Goal: Information Seeking & Learning: Learn about a topic

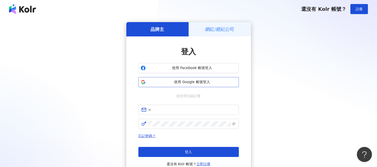
click at [175, 84] on span "使用 Google 帳號登入" at bounding box center [192, 82] width 89 height 5
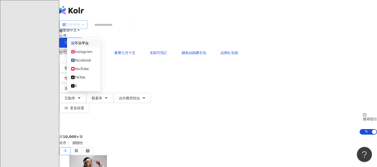
click at [84, 29] on span "不分平台" at bounding box center [73, 25] width 22 height 8
click at [86, 55] on div "Instagram" at bounding box center [83, 52] width 25 height 6
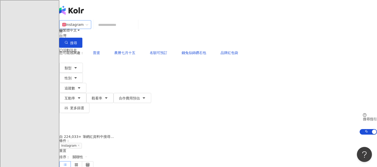
click at [127, 28] on input "search" at bounding box center [115, 25] width 41 height 10
type input "*"
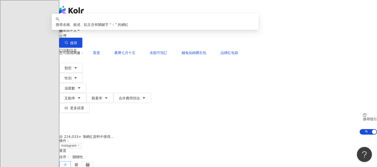
type input "*"
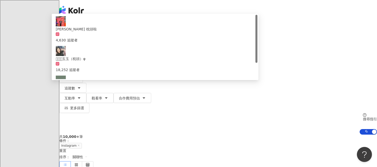
type input "**"
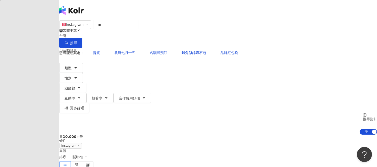
click at [87, 64] on div "Instagram ** 台灣 搜尋 e879904e-94e3-442b-9d9c-20de62a6c017 Ryan 枕頭啦 4,630 追蹤者 𓆡𓆝𓆟玉…" at bounding box center [218, 77] width 318 height 115
click at [75, 86] on span "追蹤數" at bounding box center [70, 88] width 11 height 4
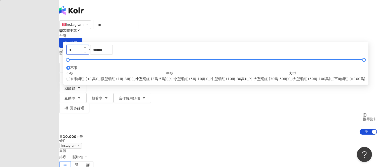
click at [89, 55] on input "*" at bounding box center [78, 50] width 22 height 10
type input "******"
click at [113, 55] on input "*******" at bounding box center [101, 50] width 22 height 10
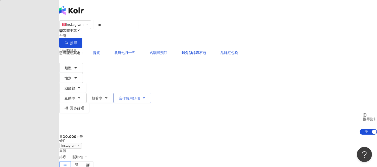
click at [140, 96] on span "合作費用預估" at bounding box center [129, 98] width 21 height 4
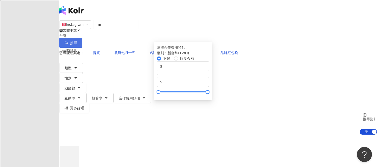
click at [82, 38] on button "搜尋" at bounding box center [70, 43] width 23 height 10
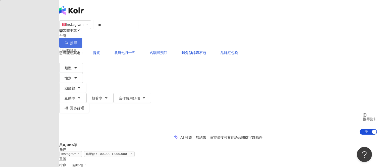
click at [68, 41] on icon "button" at bounding box center [67, 43] width 4 height 4
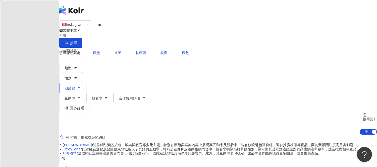
click at [81, 86] on icon "button" at bounding box center [79, 88] width 4 height 4
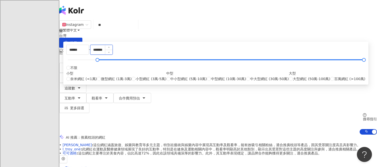
click at [113, 55] on input "*******" at bounding box center [101, 50] width 22 height 10
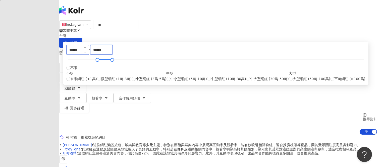
type input "******"
click at [89, 55] on input "******" at bounding box center [78, 50] width 22 height 10
click at [89, 55] on input "*****" at bounding box center [78, 50] width 22 height 10
type input "*****"
click at [113, 55] on input "******" at bounding box center [101, 50] width 22 height 10
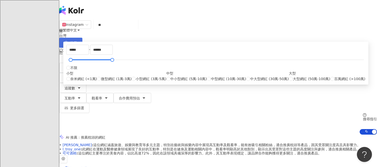
click at [68, 41] on icon "button" at bounding box center [67, 43] width 4 height 4
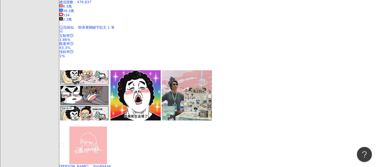
scroll to position [1061, 0]
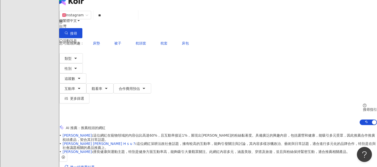
scroll to position [0, 0]
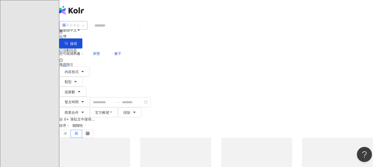
click at [80, 29] on div "不分平台" at bounding box center [71, 25] width 18 height 8
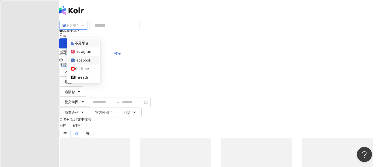
click at [82, 54] on div "Instagram" at bounding box center [83, 52] width 25 height 6
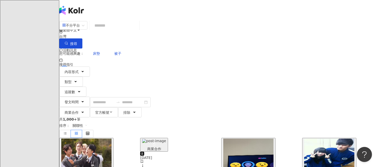
click at [124, 27] on input "search" at bounding box center [115, 25] width 46 height 11
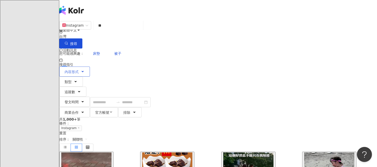
type input "**"
click at [90, 67] on button "內容形式" at bounding box center [74, 72] width 31 height 10
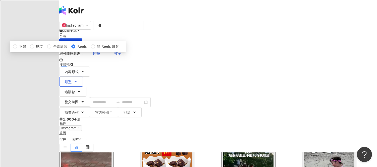
click at [83, 77] on button "類型" at bounding box center [71, 82] width 24 height 10
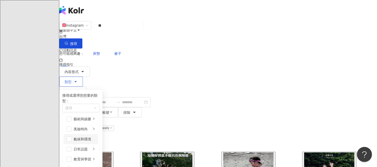
scroll to position [28, 0]
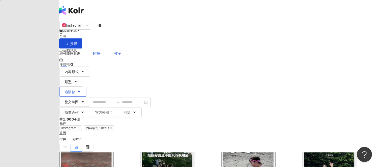
click at [75, 90] on span "追蹤數" at bounding box center [70, 92] width 11 height 4
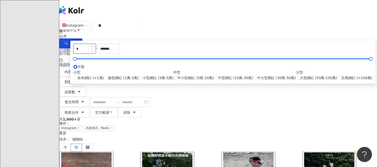
click at [96, 54] on input "*" at bounding box center [85, 49] width 22 height 10
type input "******"
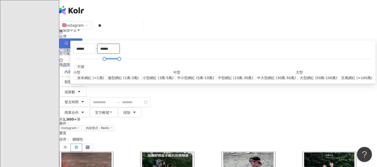
type input "******"
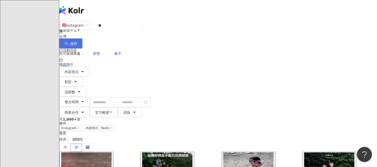
click at [68, 41] on icon "button" at bounding box center [67, 43] width 4 height 4
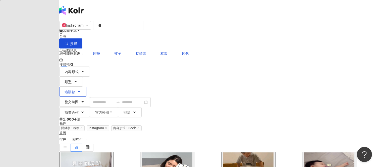
click at [86, 87] on button "追蹤數" at bounding box center [72, 92] width 27 height 10
type input "*"
type input "*******"
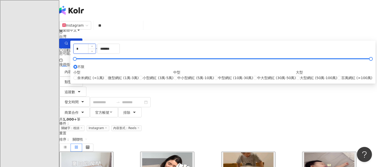
click at [96, 54] on input "*" at bounding box center [85, 49] width 22 height 10
type input "******"
drag, startPoint x: 206, startPoint y: 76, endPoint x: 245, endPoint y: 76, distance: 39.0
click at [120, 54] on input "*******" at bounding box center [109, 49] width 22 height 10
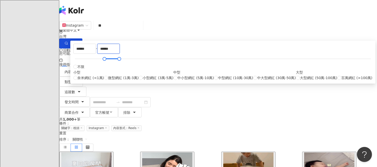
type input "******"
click at [289, 61] on div "Instagram ** 台灣 搜尋 您可能感興趣： 床墊 被子 枕頭套 枕套 床包 搜尋指引 內容形式 類型 追蹤數 發文時間 商業合作 官方帳號 排除 不…" at bounding box center [218, 68] width 318 height 97
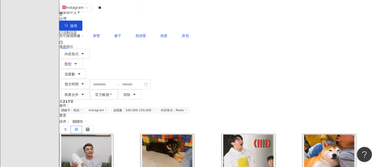
scroll to position [28, 0]
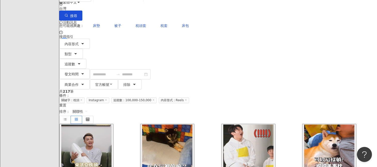
click at [92, 125] on img "button" at bounding box center [86, 147] width 50 height 45
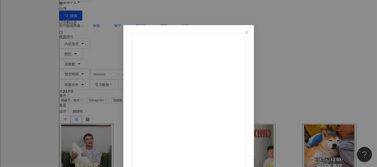
click at [340, 73] on div "泰辣 2024/10/9 最好睡的 @darphia.official 枕頭開團囉！ 團購連結在精選限動！ #朵法亞darphia #枕頭 #團購 656 1…" at bounding box center [188, 83] width 377 height 167
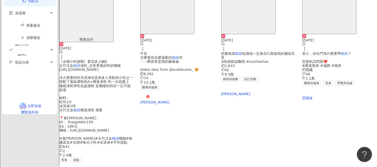
scroll to position [316, 0]
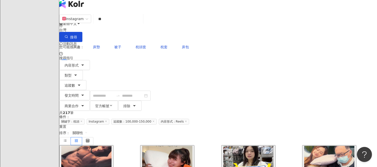
scroll to position [0, 0]
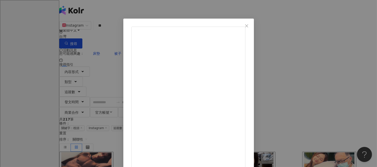
scroll to position [9, 0]
click at [322, 84] on div "林吟蔚 2025/1/1 隱藏 8,529 查看原始貼文" at bounding box center [188, 83] width 377 height 167
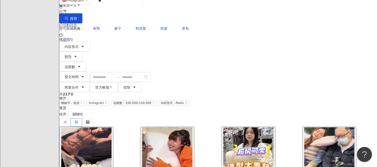
scroll to position [28, 0]
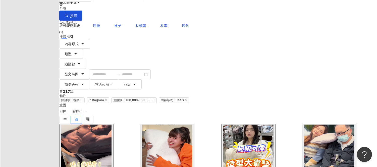
click at [262, 125] on img "button" at bounding box center [248, 147] width 50 height 45
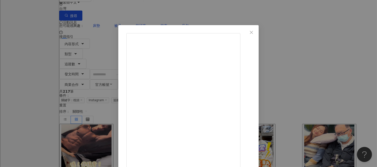
click at [336, 70] on div "可可酒精 2024/12/9 🩵好市多最新動物大靠枕🐶 💰579元超大一個 可愛值得買😍+1 普通來省錢☺️+2 #可可酒精 #costco #好市多 #好市…" at bounding box center [188, 83] width 377 height 167
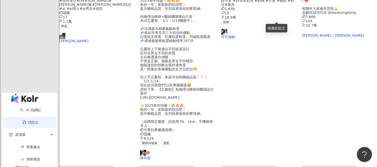
scroll to position [221, 0]
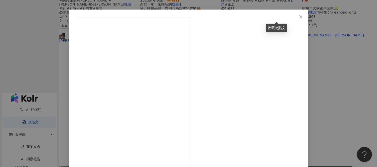
scroll to position [28, 0]
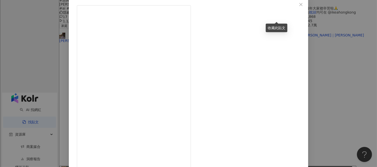
click at [341, 67] on div "房業涵 2025/3/15 週末愉快！下雨在家Me time嗎？ 很多人最近也在裝潢，我們交流蠻多心得，就拍了幾款很讚的居家好物來分享，ㄧ樣留言按讚，抽獎分享…" at bounding box center [188, 83] width 377 height 167
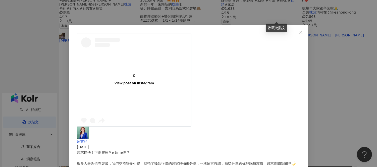
scroll to position [0, 0]
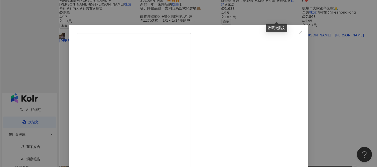
click at [344, 96] on div "房業涵 2025/3/15 週末愉快！下雨在家Me time嗎？ 很多人最近也在裝潢，我們交流蠻多心得，就拍了幾款很讚的居家好物來分享，ㄧ樣留言按讚，抽獎分享…" at bounding box center [188, 83] width 377 height 167
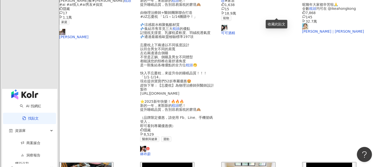
scroll to position [249, 0]
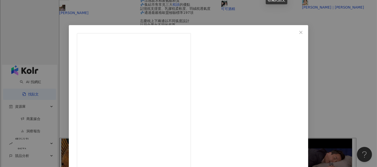
click at [343, 56] on div "房業涵 2025/3/15 週末愉快！下雨在家Me time嗎？ 很多人最近也在裝潢，我們交流蠻多心得，就拍了幾款很讚的居家好物來分享，ㄧ樣留言按讚，抽獎分享…" at bounding box center [188, 83] width 377 height 167
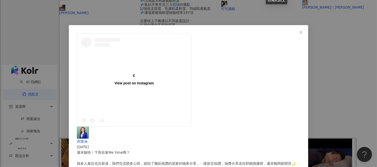
click at [336, 75] on div "View post on Instagram 房業涵 2025/3/15 週末愉快！下雨在家Me time嗎？ 很多人最近也在裝潢，我們交流蠻多心得，就拍了幾…" at bounding box center [188, 83] width 377 height 167
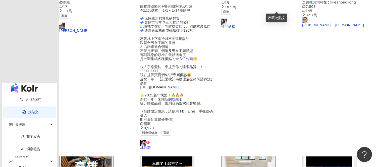
scroll to position [221, 0]
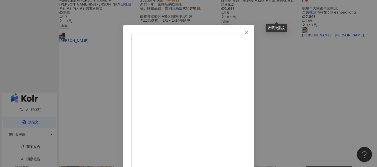
scroll to position [0, 0]
click at [350, 46] on div "陳芊羽 2024/5/3 隱藏 26 4.8萬 查看原始貼文" at bounding box center [188, 83] width 377 height 167
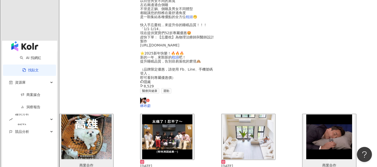
scroll to position [277, 0]
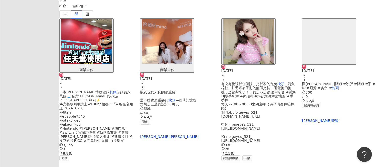
scroll to position [129, 0]
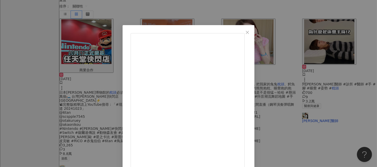
scroll to position [58, 0]
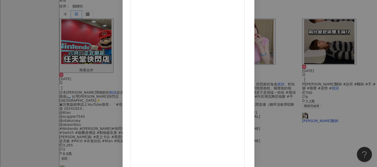
click at [43, 53] on div "livia09070907 2025/1/24 5,118 58 25.4萬 查看原始貼文" at bounding box center [188, 83] width 377 height 167
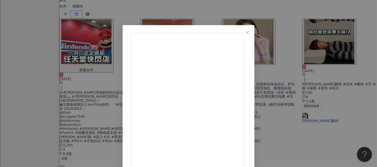
click at [351, 74] on div "livia09070907 2025/1/24 5,118 58 25.4萬 查看原始貼文" at bounding box center [188, 83] width 377 height 167
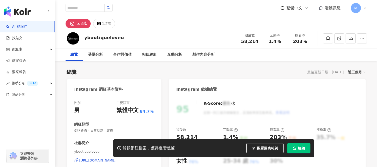
click at [83, 24] on div "5.8萬" at bounding box center [82, 23] width 10 height 7
click at [339, 38] on icon at bounding box center [339, 38] width 5 height 5
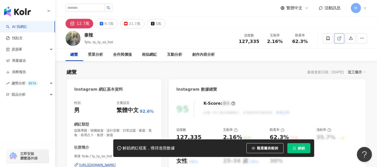
click at [341, 38] on polyline at bounding box center [340, 37] width 1 height 1
click at [299, 148] on span "解鎖" at bounding box center [301, 148] width 7 height 4
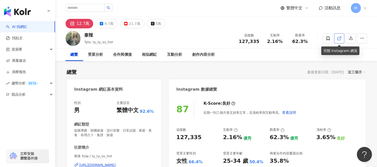
click at [340, 37] on icon at bounding box center [339, 38] width 5 height 5
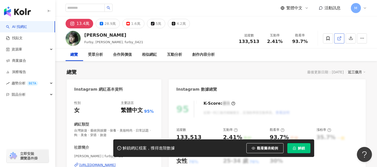
click at [337, 38] on icon at bounding box center [339, 38] width 5 height 5
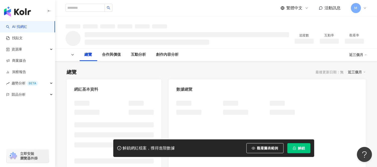
click at [298, 146] on button "解鎖" at bounding box center [299, 148] width 23 height 10
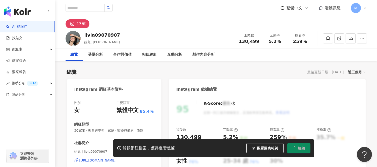
scroll to position [56, 0]
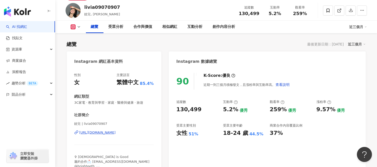
scroll to position [56, 0]
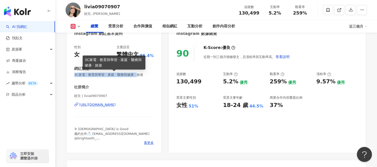
drag, startPoint x: 75, startPoint y: 76, endPoint x: 144, endPoint y: 75, distance: 69.6
click at [144, 75] on span "3C家電 · 教育與學習 · 家庭 · 醫療與健康 · 旅遊" at bounding box center [114, 75] width 80 height 5
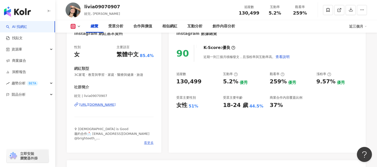
click at [148, 143] on span "看更多" at bounding box center [149, 143] width 10 height 5
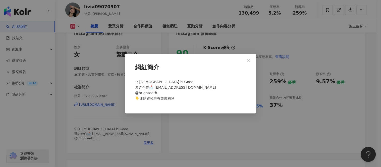
click at [99, 102] on div "網紅簡介 ✞ God is Good 邀約合作📩 livia@pressplay.cc @brighteeth_ 👇連結娃私群有專屬福利" at bounding box center [190, 83] width 381 height 167
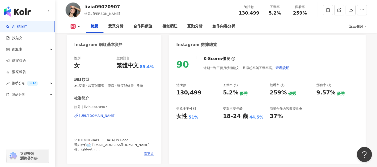
scroll to position [28, 0]
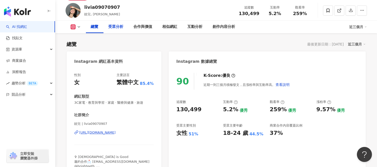
click at [120, 26] on div "受眾分析" at bounding box center [116, 27] width 15 height 6
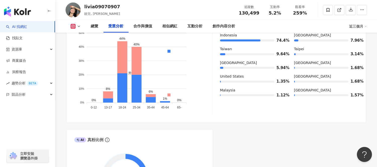
scroll to position [513, 0]
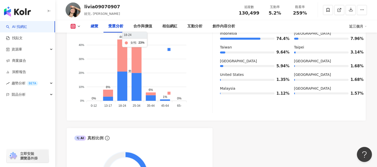
scroll to position [513, 0]
click at [94, 29] on div "總覽" at bounding box center [95, 26] width 8 height 6
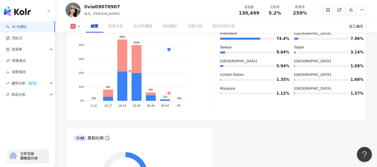
scroll to position [31, 0]
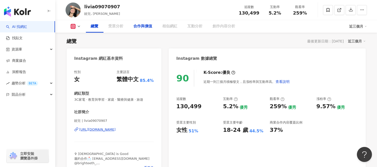
click at [145, 28] on div "合作與價值" at bounding box center [143, 26] width 19 height 6
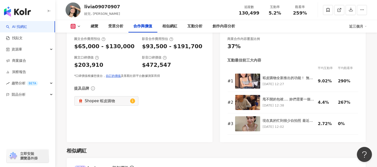
scroll to position [693, 0]
